Goal: Task Accomplishment & Management: Manage account settings

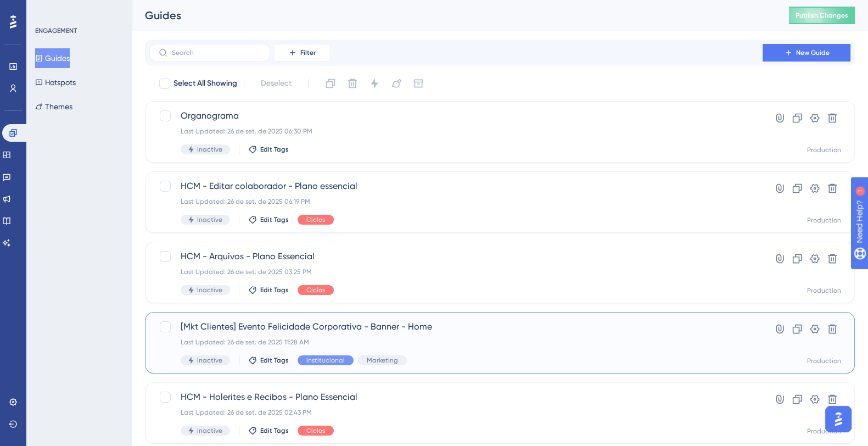
click at [523, 333] on div "[Mkt Clientes] Evento Felicidade Corporativa - Banner - Home Last Updated: [DAT…" at bounding box center [456, 342] width 551 height 45
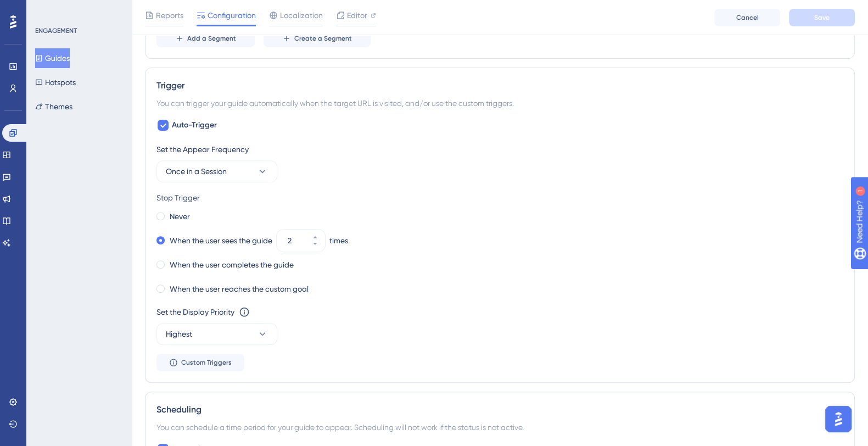
scroll to position [508, 0]
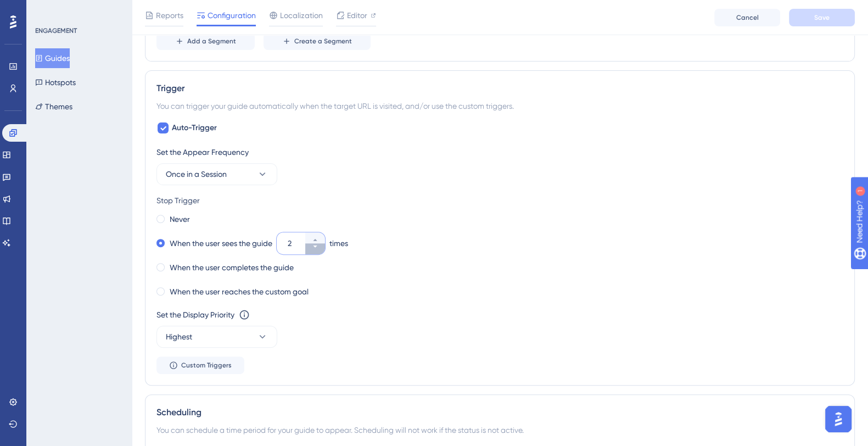
click at [320, 250] on button "2" at bounding box center [315, 248] width 20 height 11
type input "1"
click at [441, 264] on div "When the user completes the guide" at bounding box center [499, 267] width 687 height 15
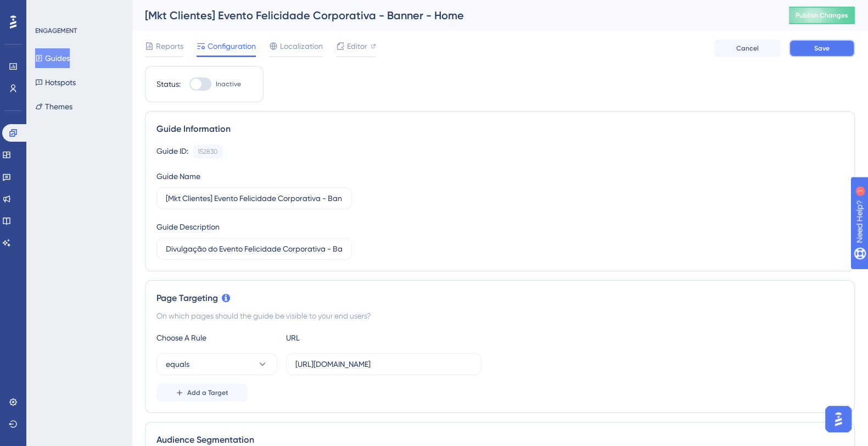
click at [840, 44] on button "Save" at bounding box center [822, 49] width 66 height 18
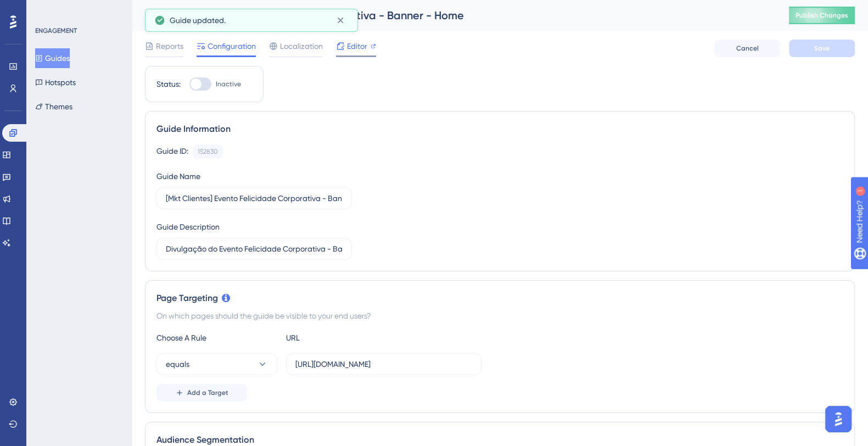
click at [353, 48] on span "Editor" at bounding box center [357, 46] width 20 height 13
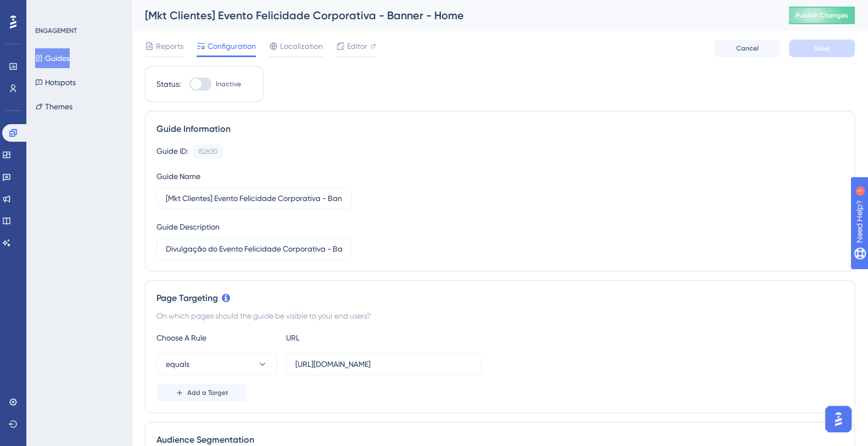
click at [197, 79] on div at bounding box center [196, 84] width 11 height 11
click at [189, 84] on input "Inactive" at bounding box center [189, 84] width 1 height 1
checkbox input "true"
click at [807, 46] on button "Save" at bounding box center [822, 49] width 66 height 18
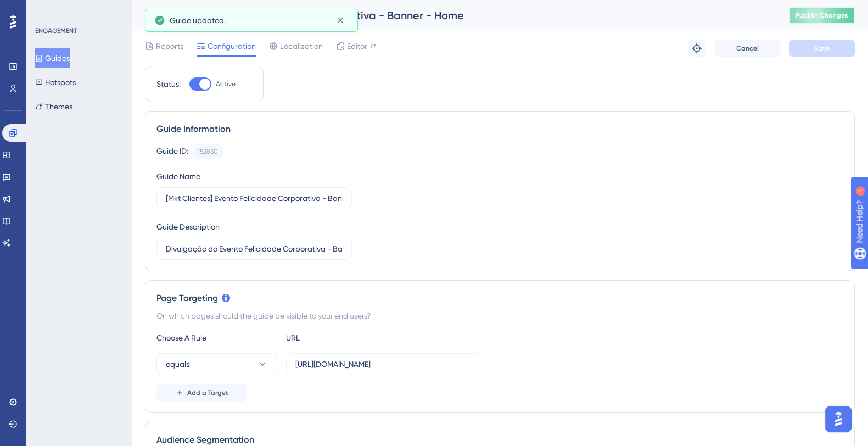
click at [838, 20] on button "Publish Changes" at bounding box center [822, 16] width 66 height 18
